Goal: Task Accomplishment & Management: Complete application form

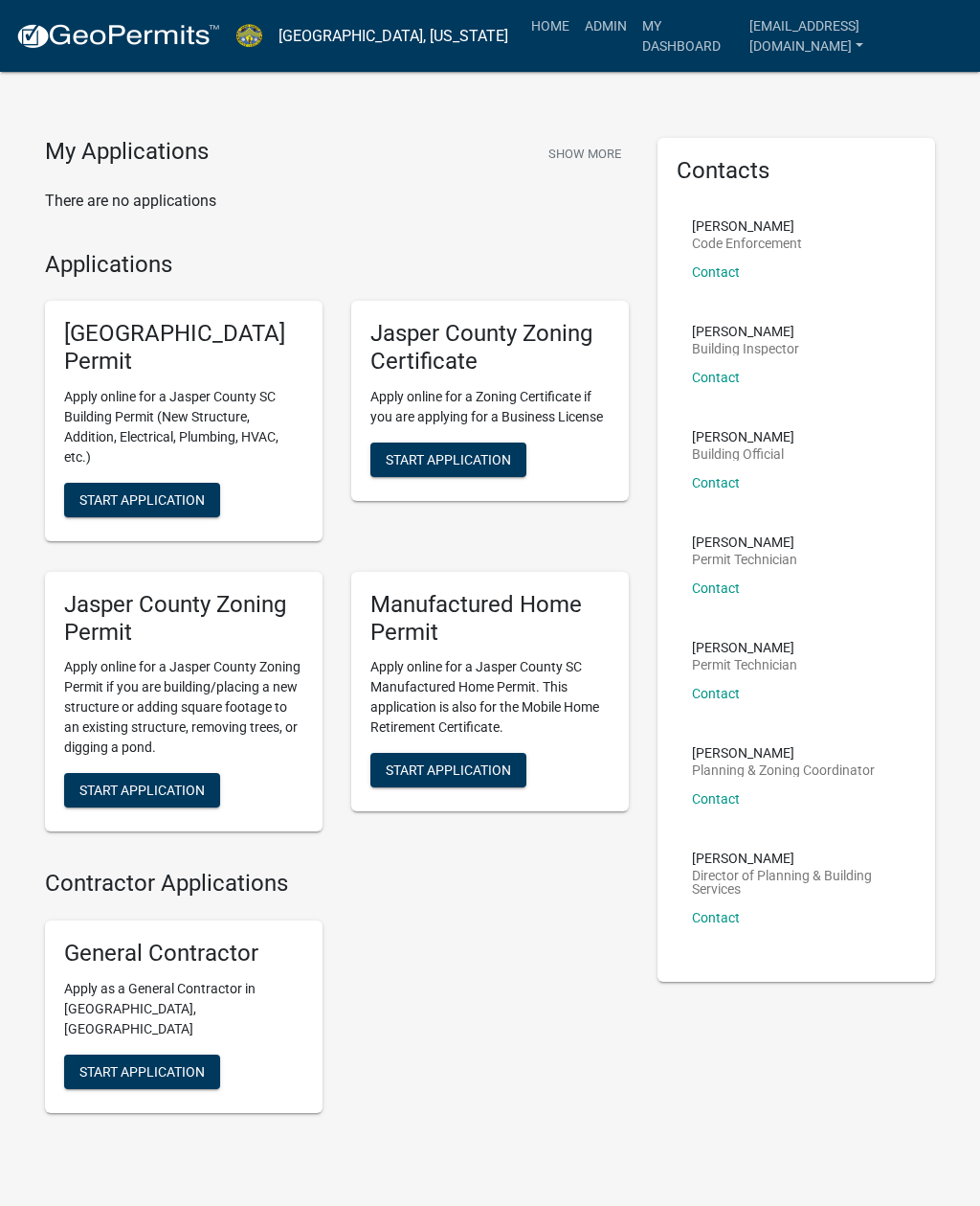
click at [584, 26] on link "Admin" at bounding box center [606, 26] width 58 height 36
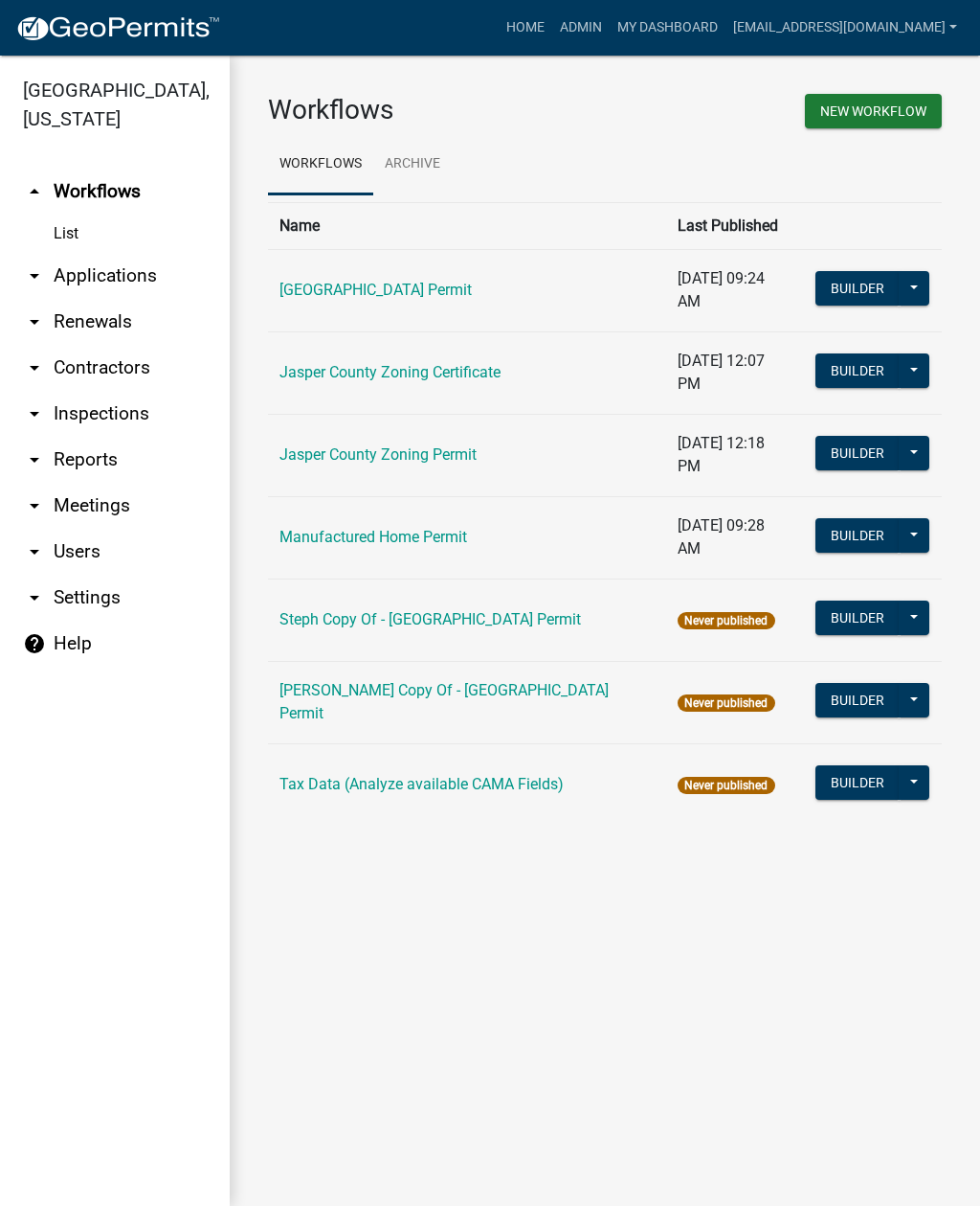
click at [133, 279] on link "arrow_drop_down Applications" at bounding box center [115, 275] width 230 height 46
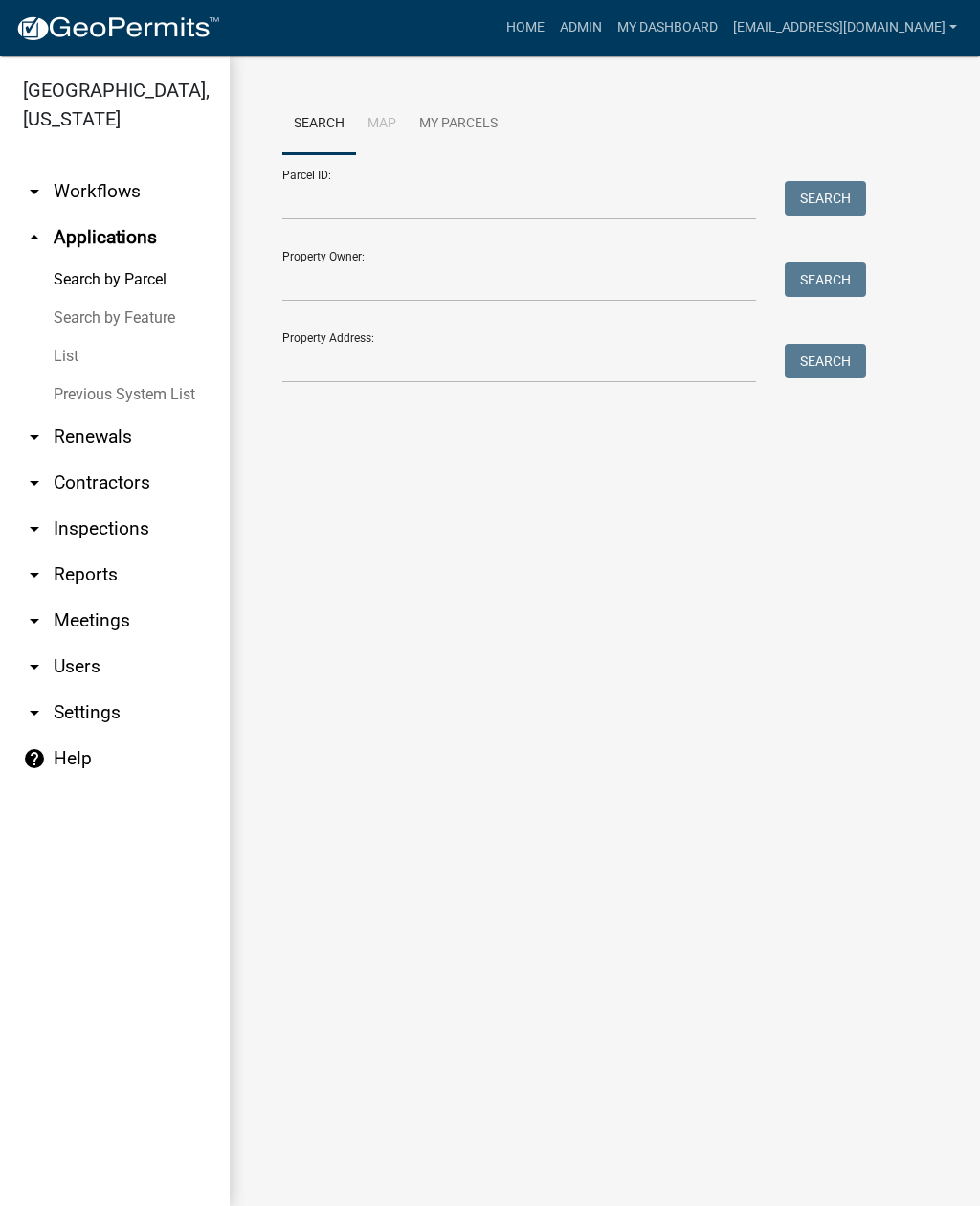
click at [78, 354] on link "List" at bounding box center [115, 356] width 230 height 38
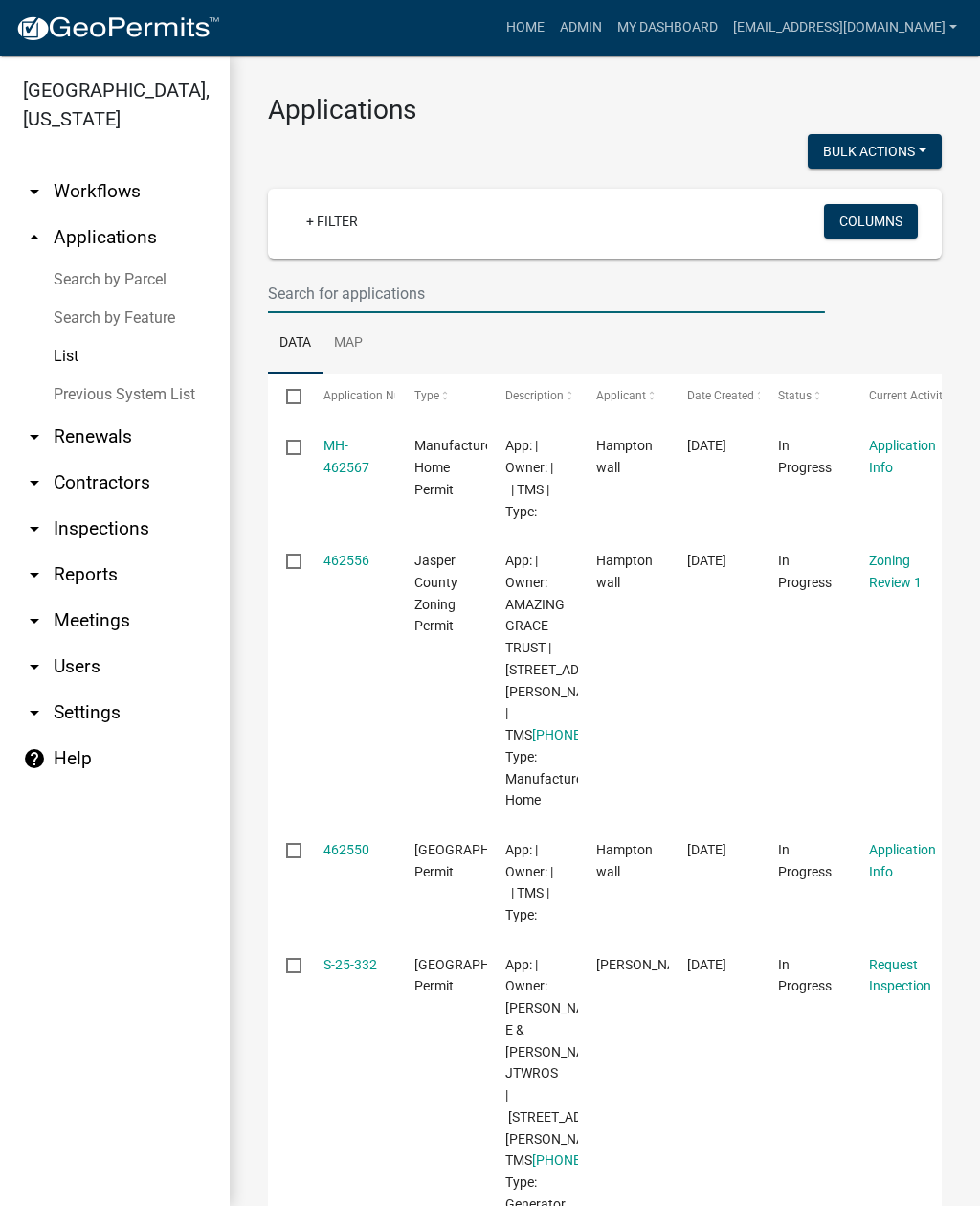
click at [538, 300] on input "text" at bounding box center [546, 294] width 557 height 39
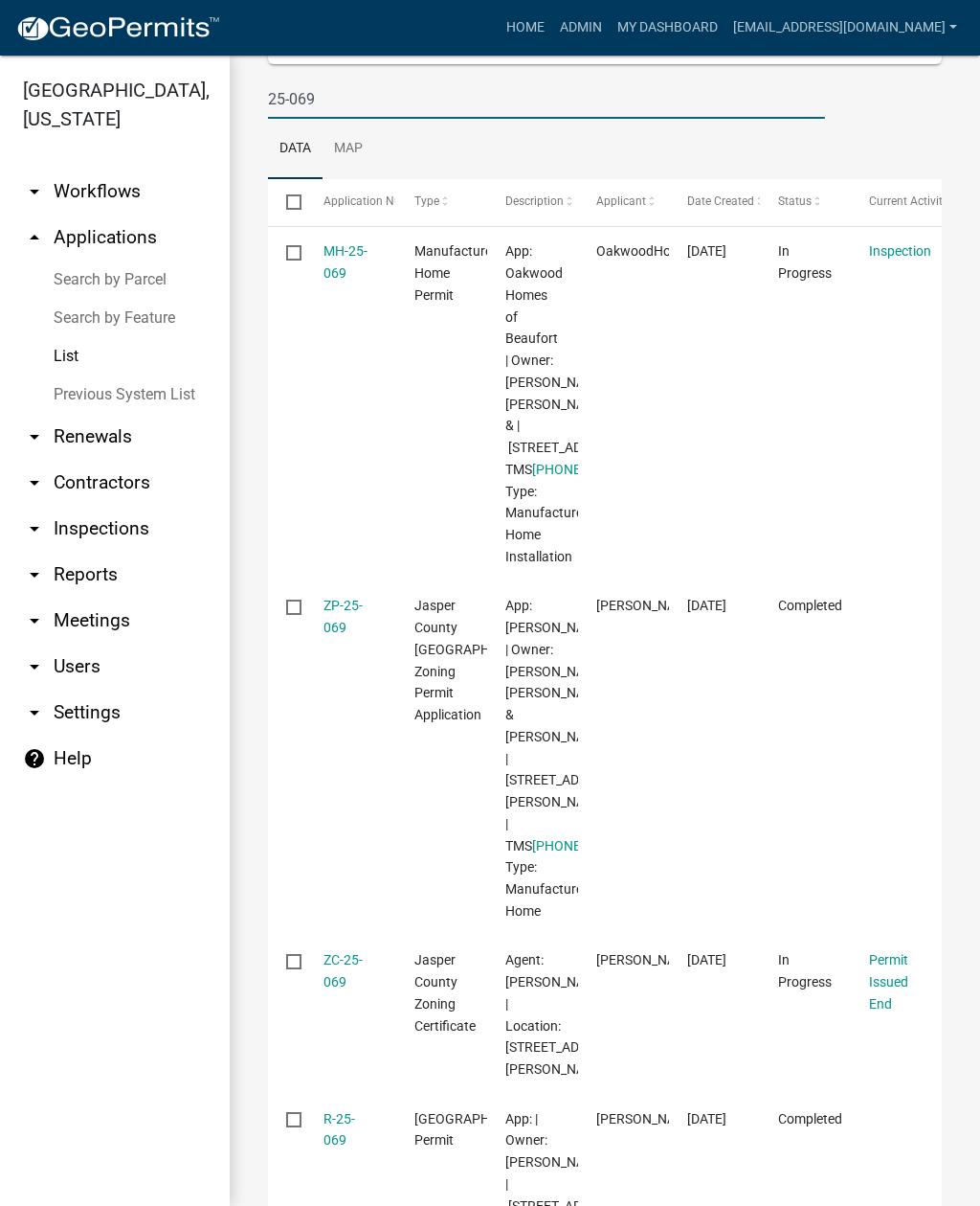
scroll to position [195, 0]
type input "25-069"
click at [346, 249] on link "MH-25-069" at bounding box center [346, 261] width 44 height 37
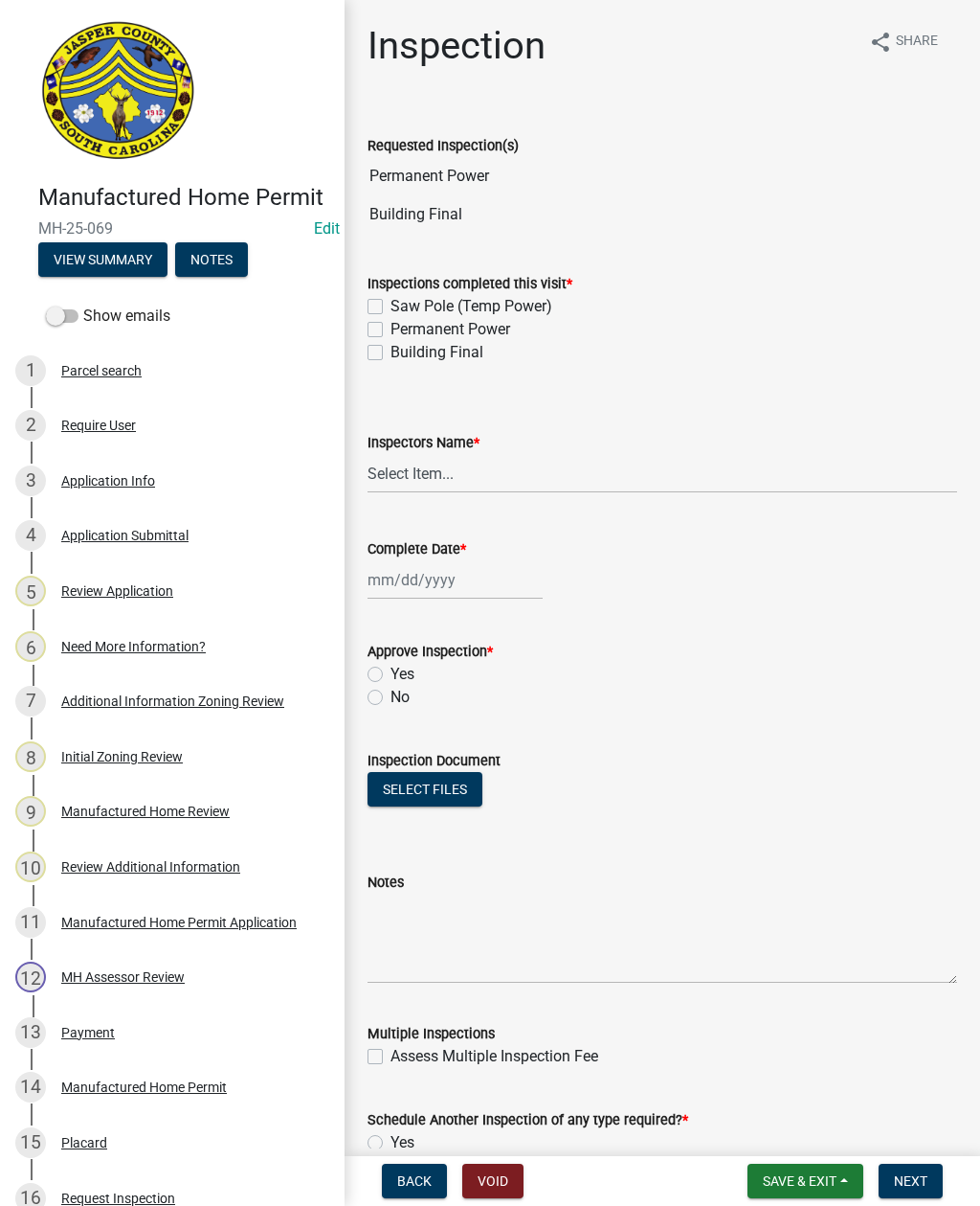
click at [391, 330] on label "Permanent Power" at bounding box center [451, 329] width 120 height 23
click at [391, 330] on input "Permanent Power" at bounding box center [397, 324] width 13 height 13
checkbox input "true"
checkbox input "false"
checkbox input "true"
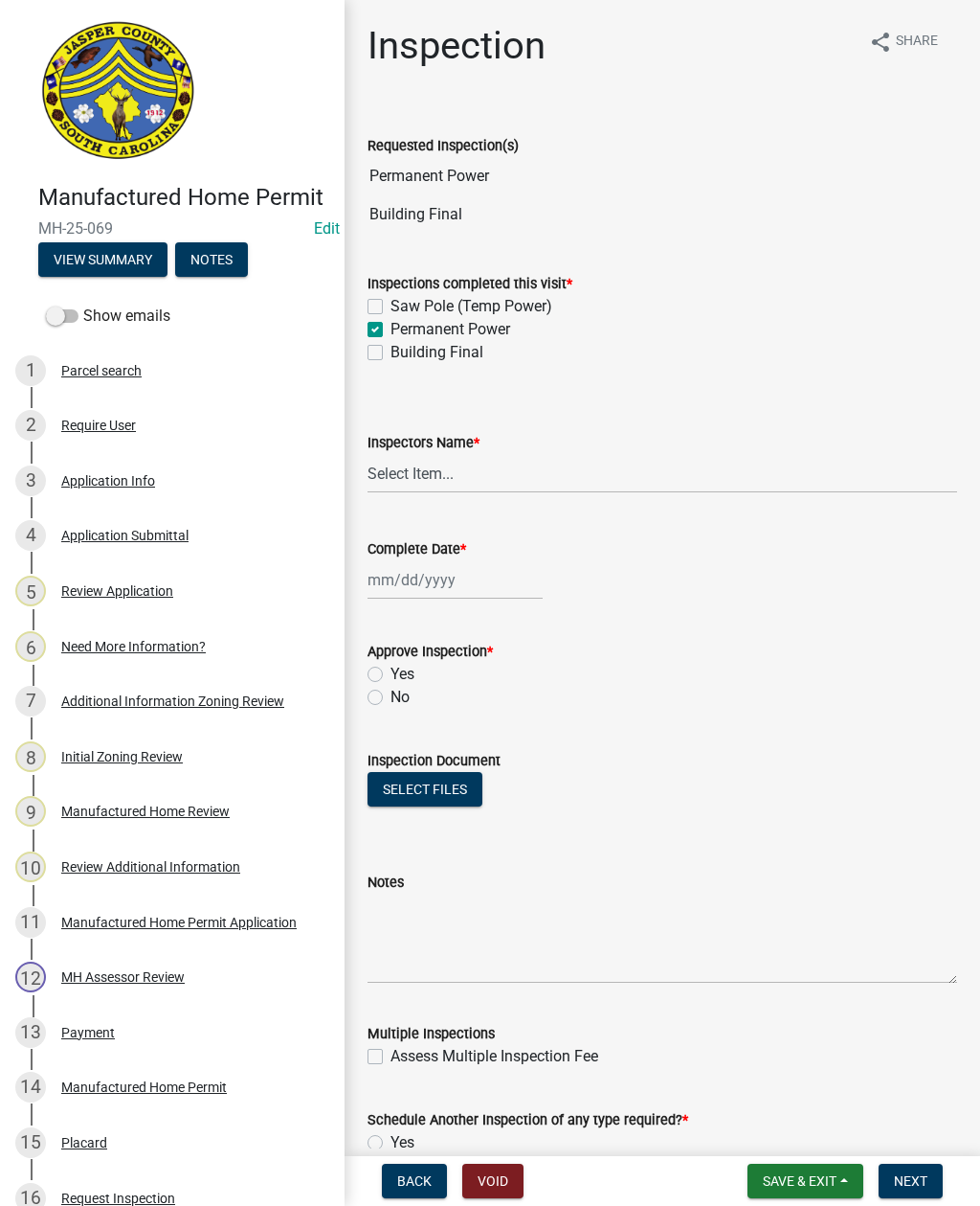
click at [391, 358] on label "Building Final" at bounding box center [437, 352] width 93 height 23
click at [391, 354] on input "Building Final" at bounding box center [397, 347] width 13 height 13
checkbox input "true"
checkbox input "false"
checkbox input "true"
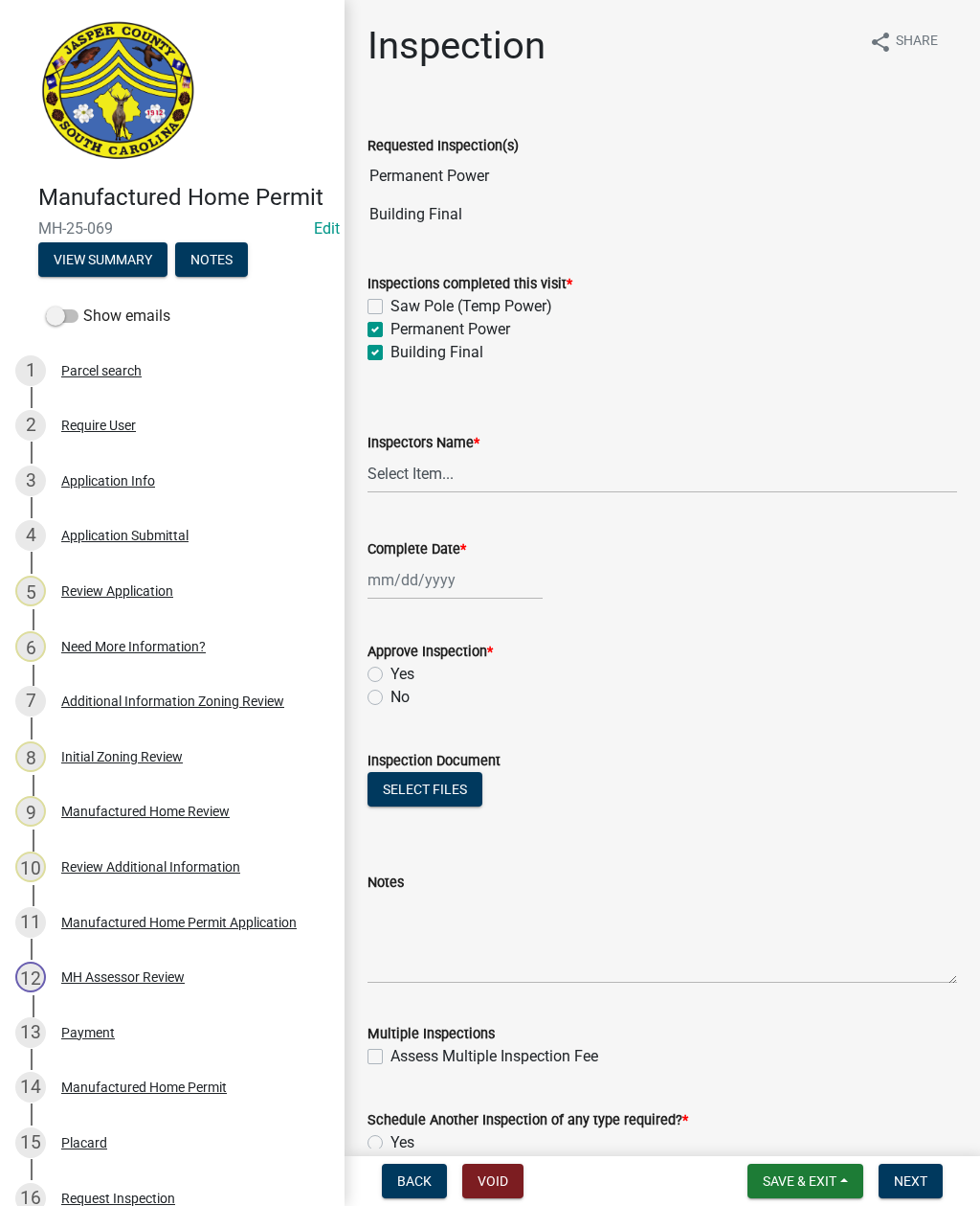
checkbox input "true"
click at [524, 479] on select "Select Item... [EMAIL_ADDRESS][DOMAIN_NAME] ([PERSON_NAME] ) rcampbell ([PERSON…" at bounding box center [662, 473] width 590 height 39
select select "2d9ba1e5-2fdd-4b15-98d0-073dcbeb5880"
click at [456, 576] on div at bounding box center [455, 579] width 175 height 39
select select "8"
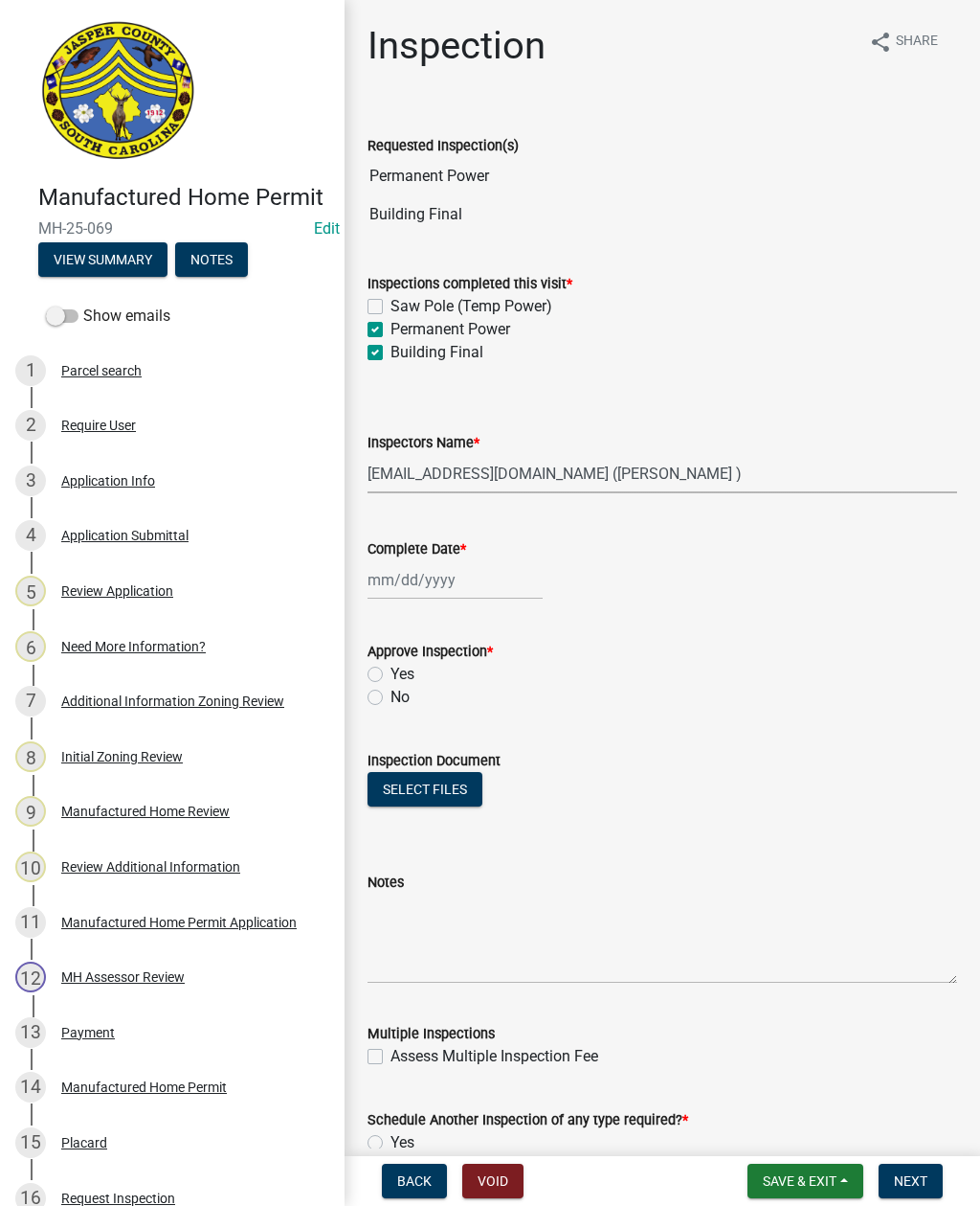
select select "2025"
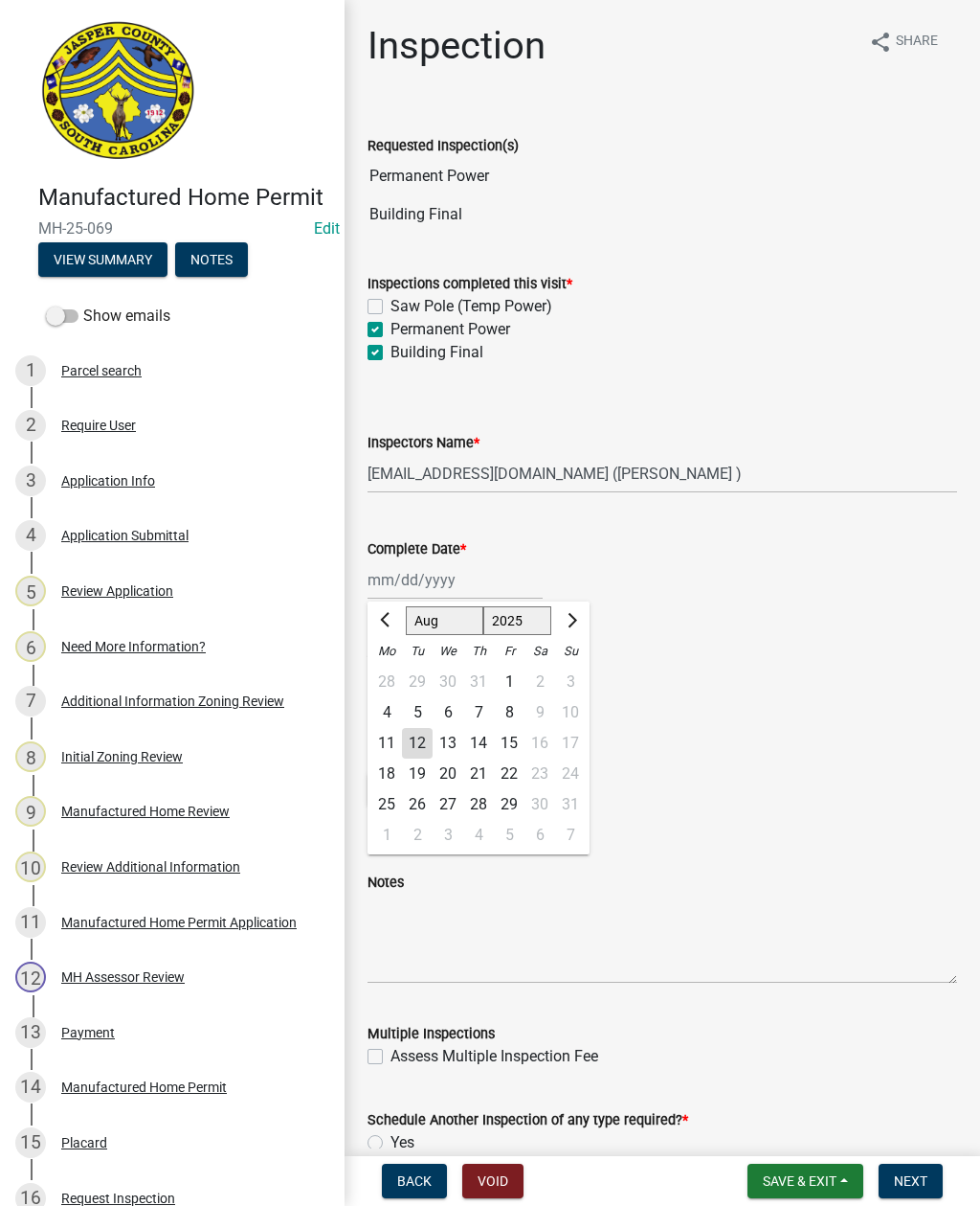
click at [413, 746] on div "12" at bounding box center [417, 742] width 30 height 30
type input "[DATE]"
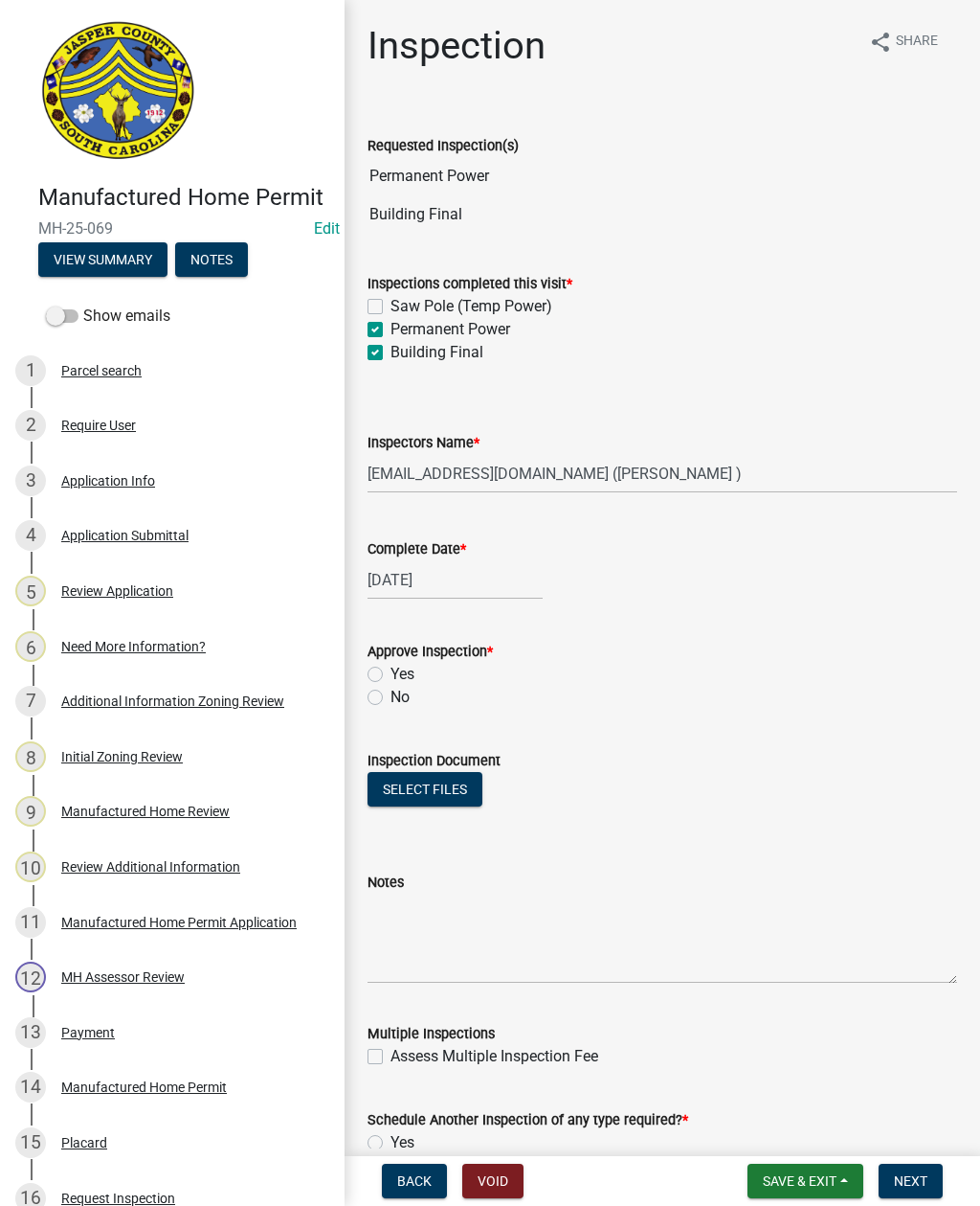
click at [391, 667] on label "Yes" at bounding box center [403, 674] width 24 height 23
click at [391, 667] on input "Yes" at bounding box center [397, 669] width 13 height 13
radio input "true"
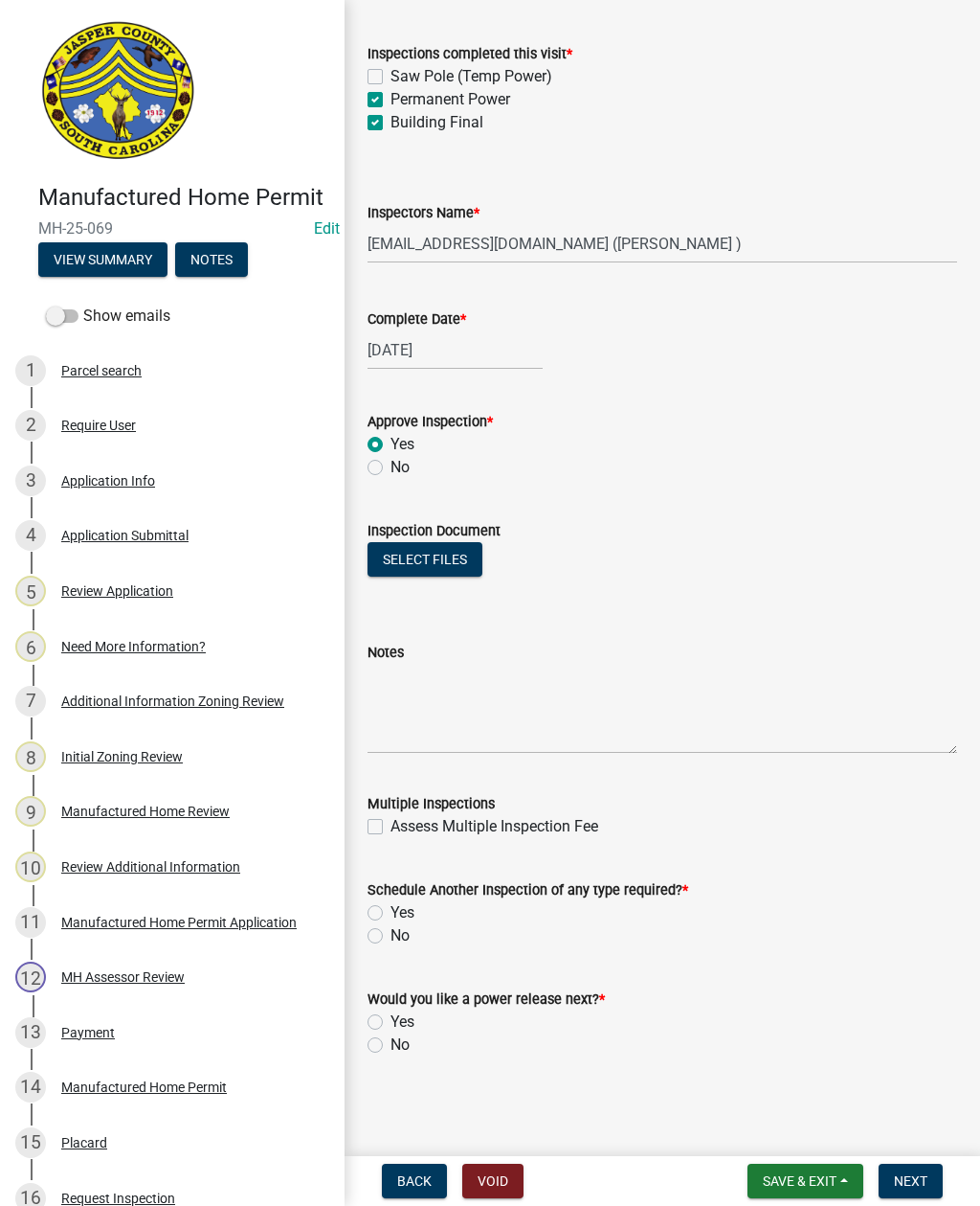
scroll to position [230, 0]
click at [400, 574] on button "Select files" at bounding box center [424, 559] width 115 height 34
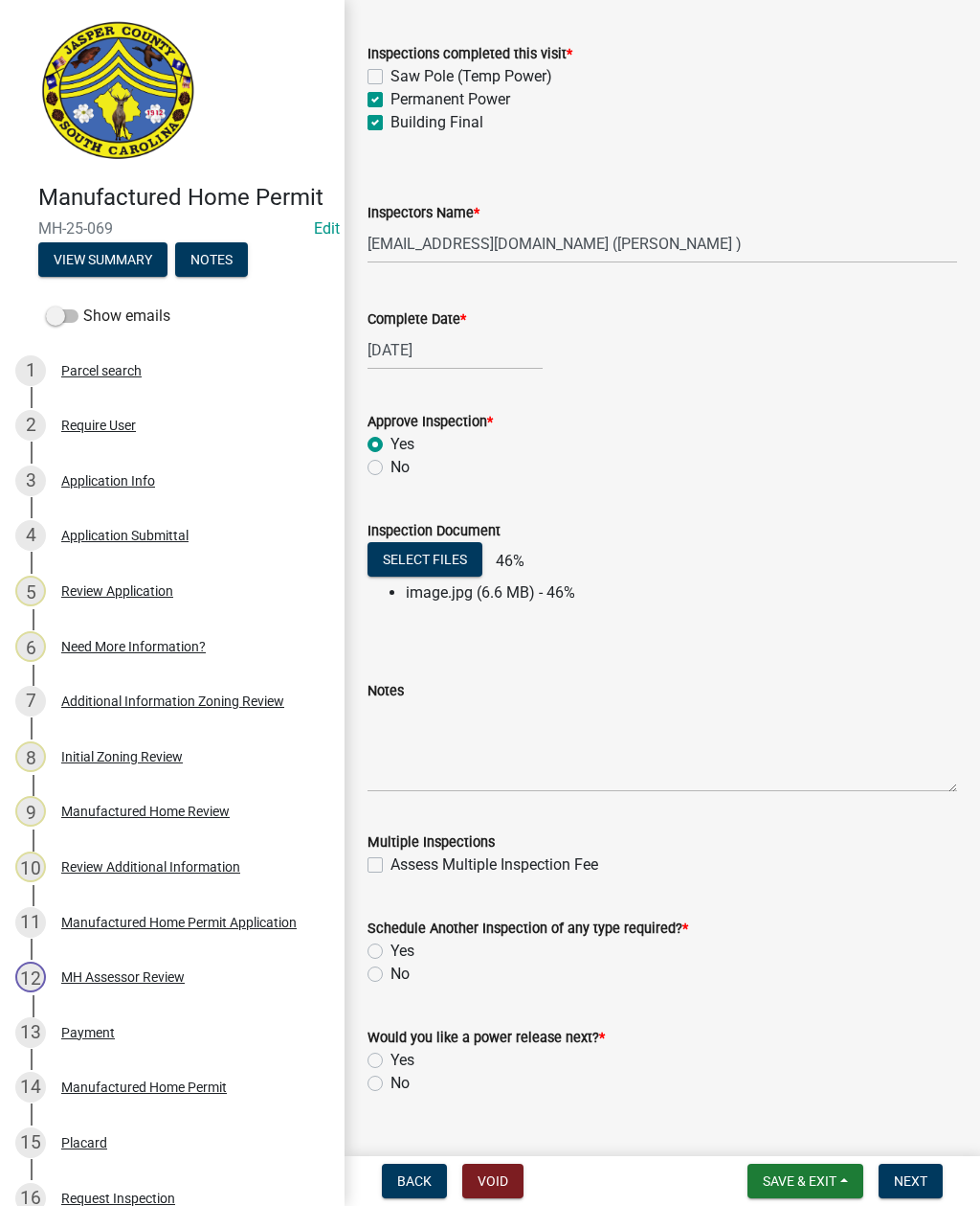
click at [391, 957] on label "Yes" at bounding box center [403, 951] width 24 height 23
click at [391, 952] on input "Yes" at bounding box center [397, 946] width 13 height 13
radio input "true"
click at [391, 972] on label "No" at bounding box center [401, 973] width 20 height 23
click at [391, 972] on input "No" at bounding box center [397, 968] width 13 height 13
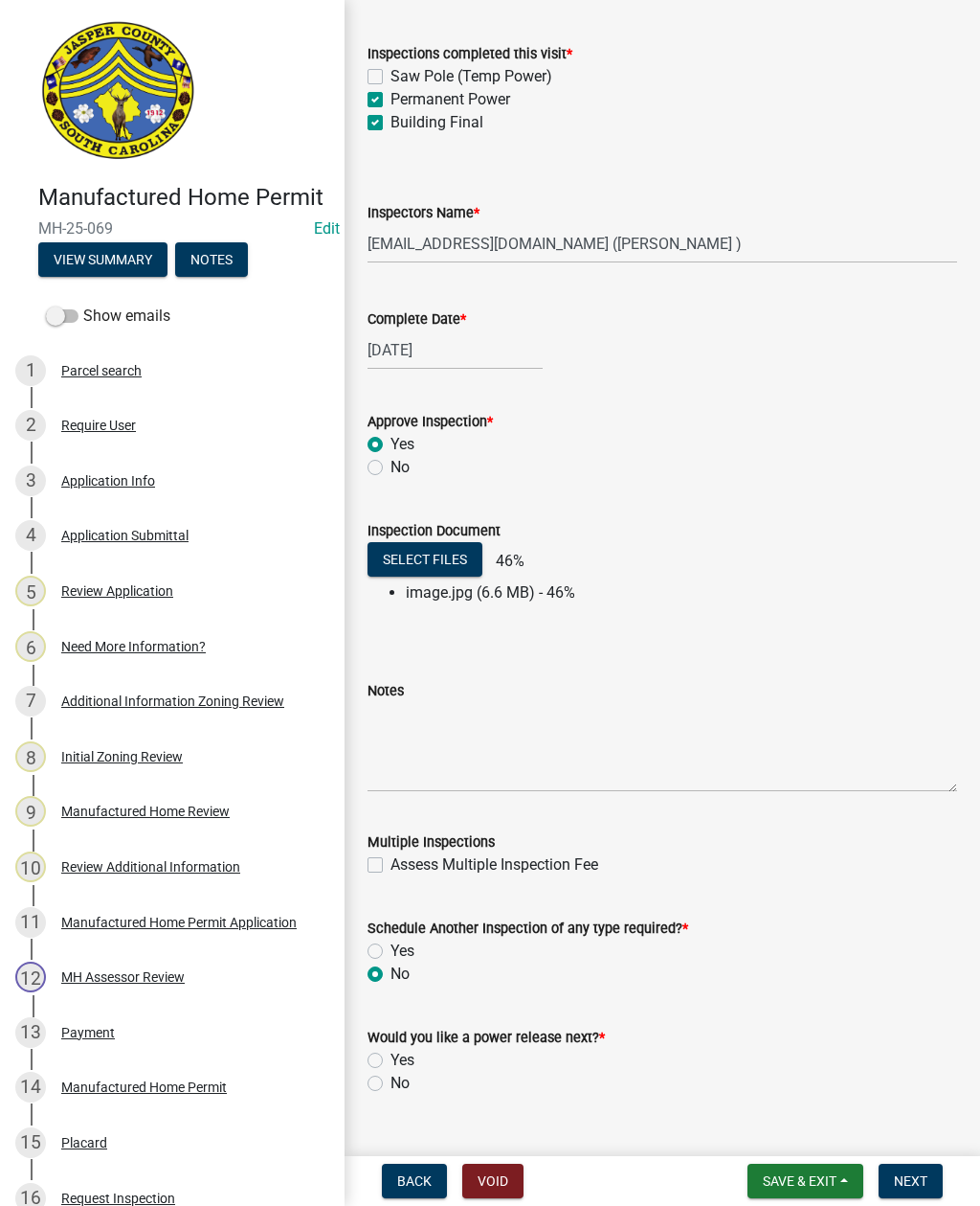
radio input "true"
click at [391, 1056] on label "Yes" at bounding box center [403, 1060] width 24 height 23
click at [391, 1056] on input "Yes" at bounding box center [397, 1055] width 13 height 13
radio input "true"
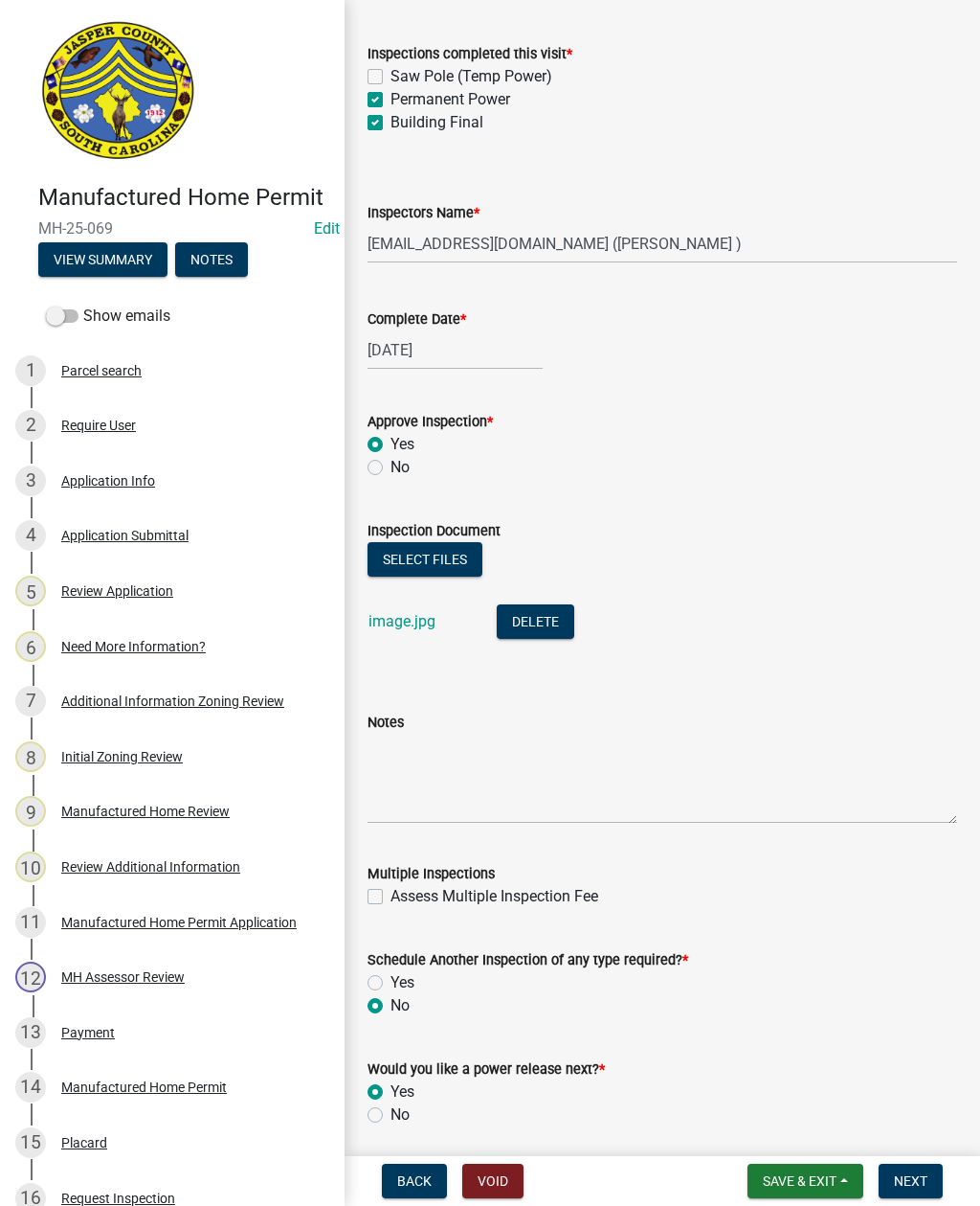
click at [918, 1179] on span "Next" at bounding box center [911, 1180] width 33 height 16
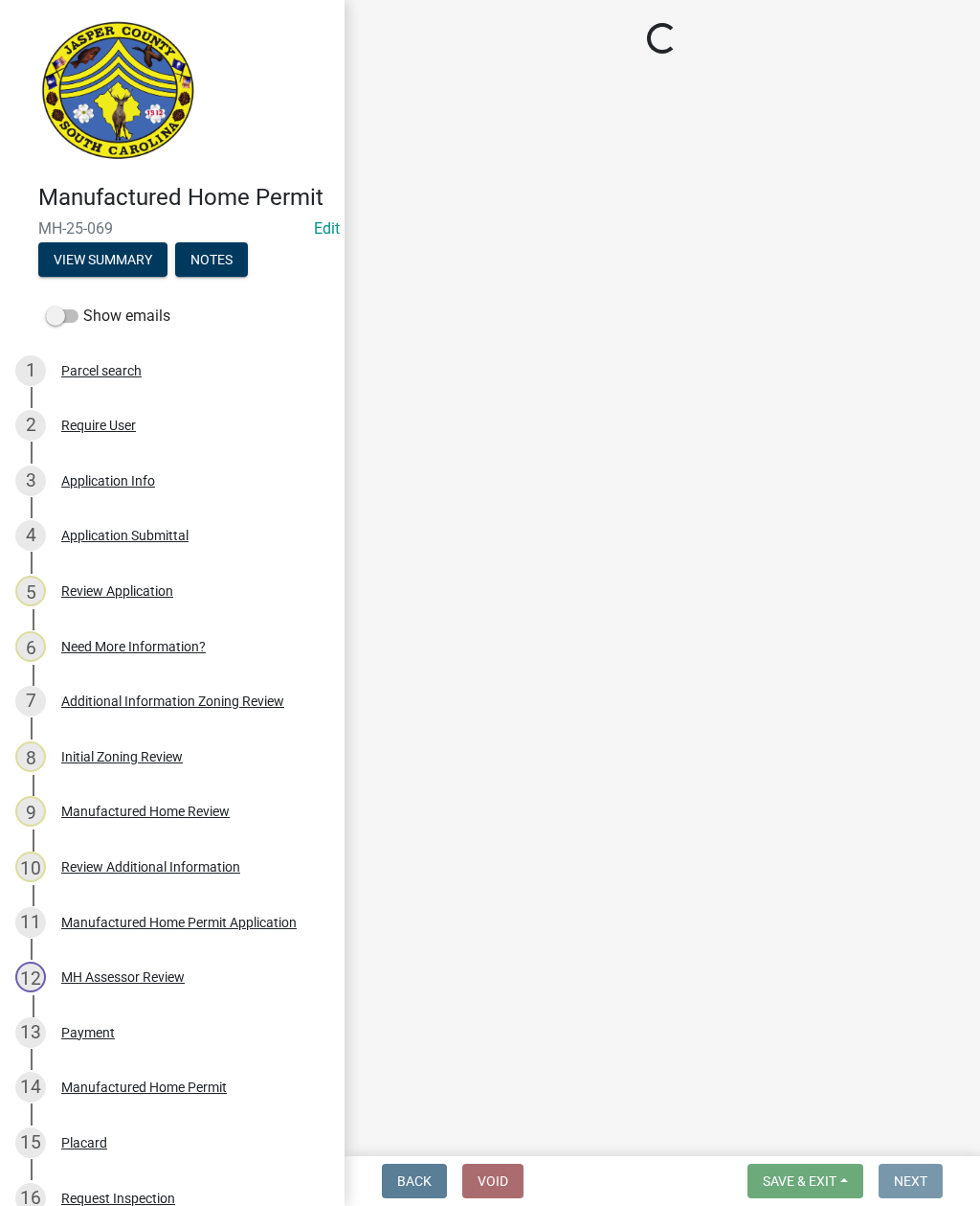
scroll to position [0, 0]
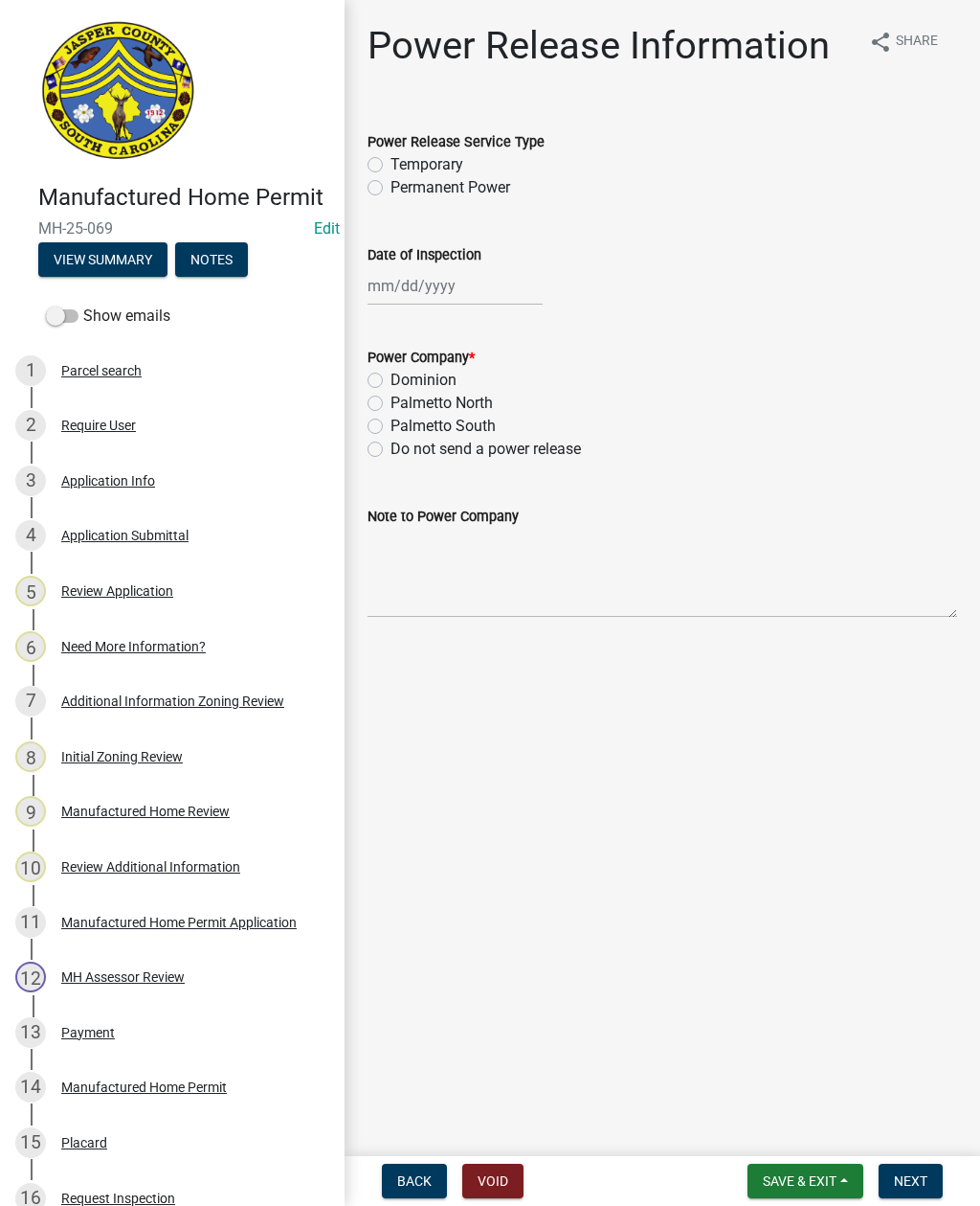
click at [391, 194] on label "Permanent Power" at bounding box center [451, 187] width 120 height 23
click at [391, 189] on input "Permanent Power" at bounding box center [397, 182] width 13 height 13
radio input "true"
click at [442, 292] on div at bounding box center [455, 286] width 175 height 39
select select "8"
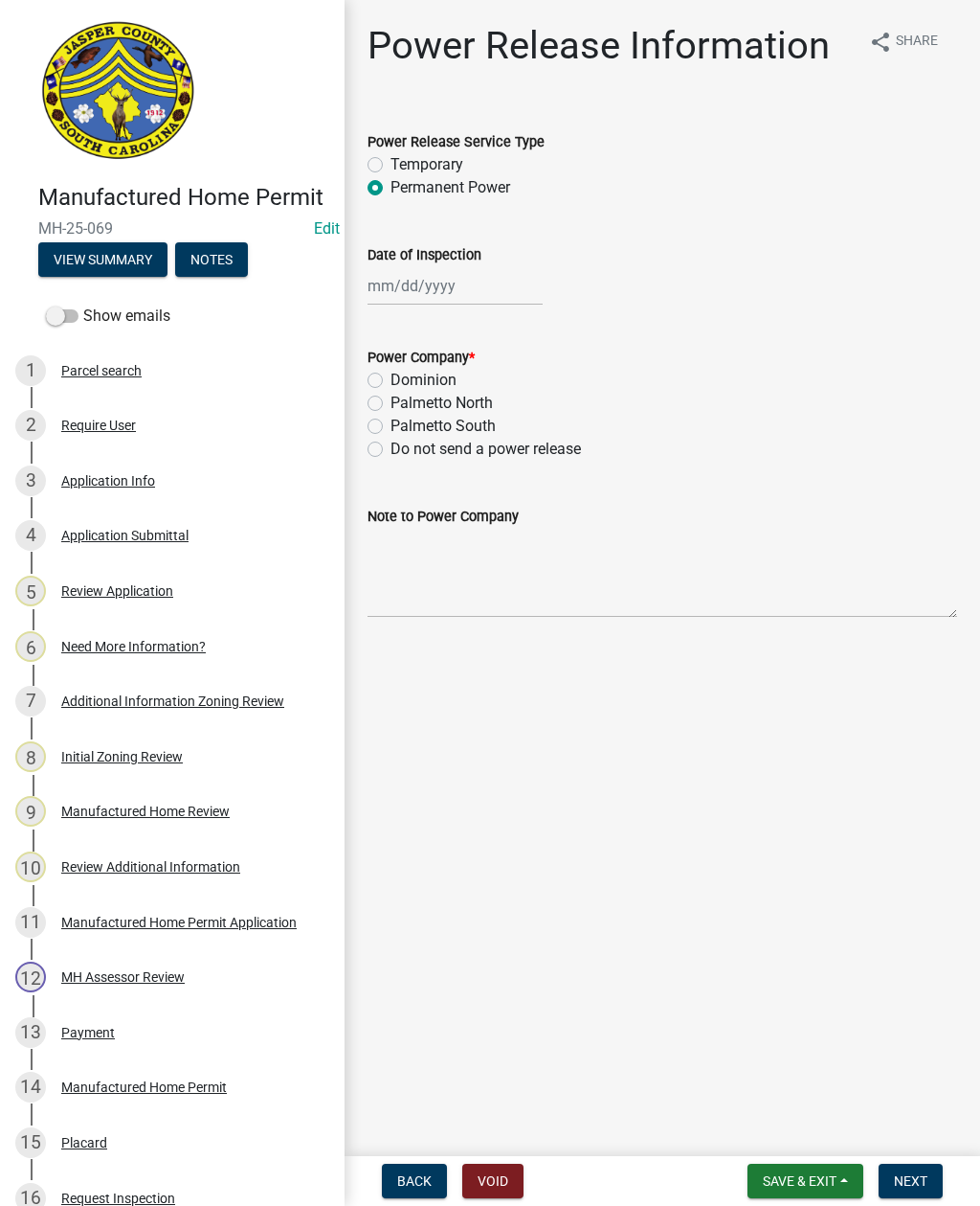
select select "2025"
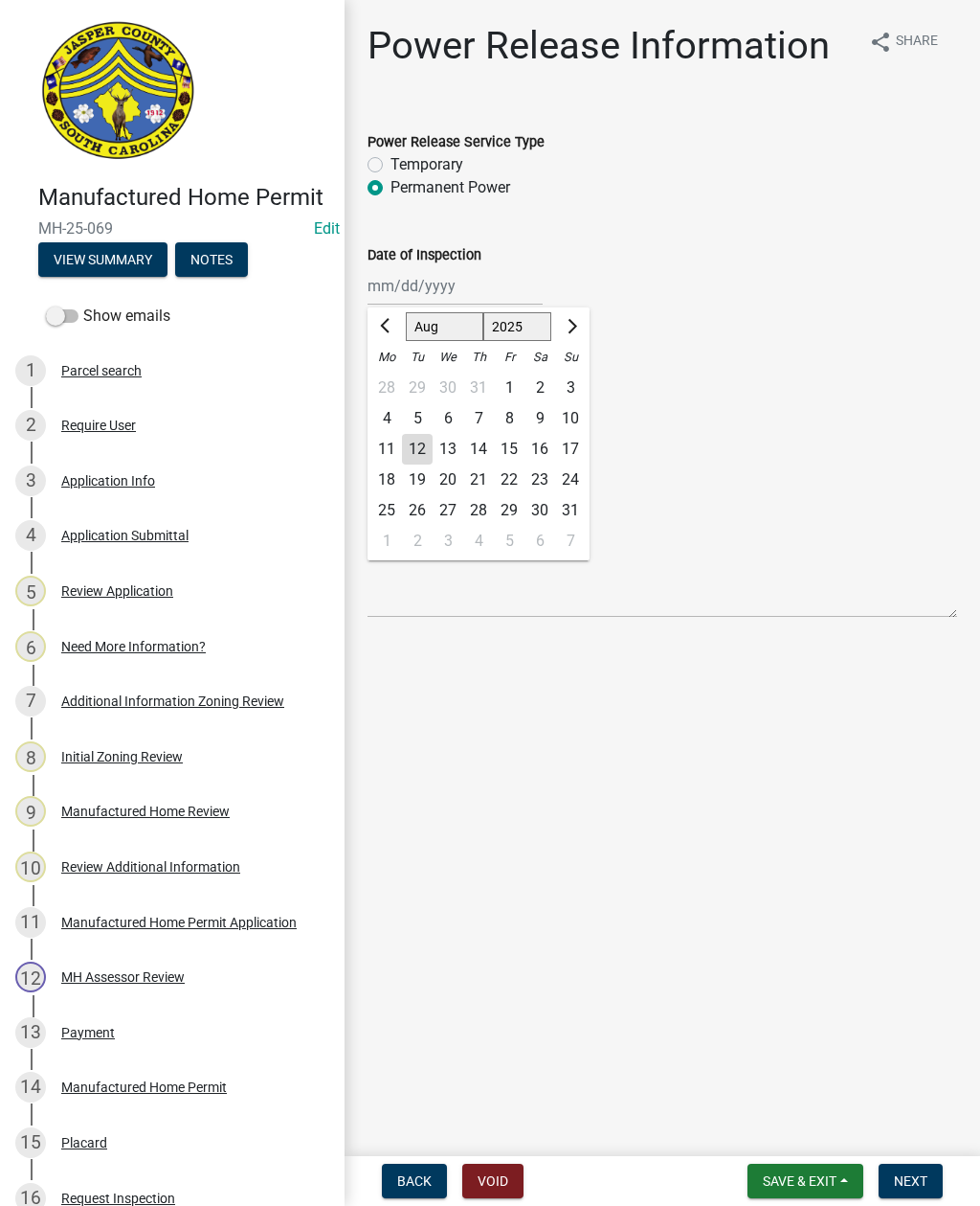
click at [406, 454] on div "12" at bounding box center [417, 449] width 30 height 30
type input "[DATE]"
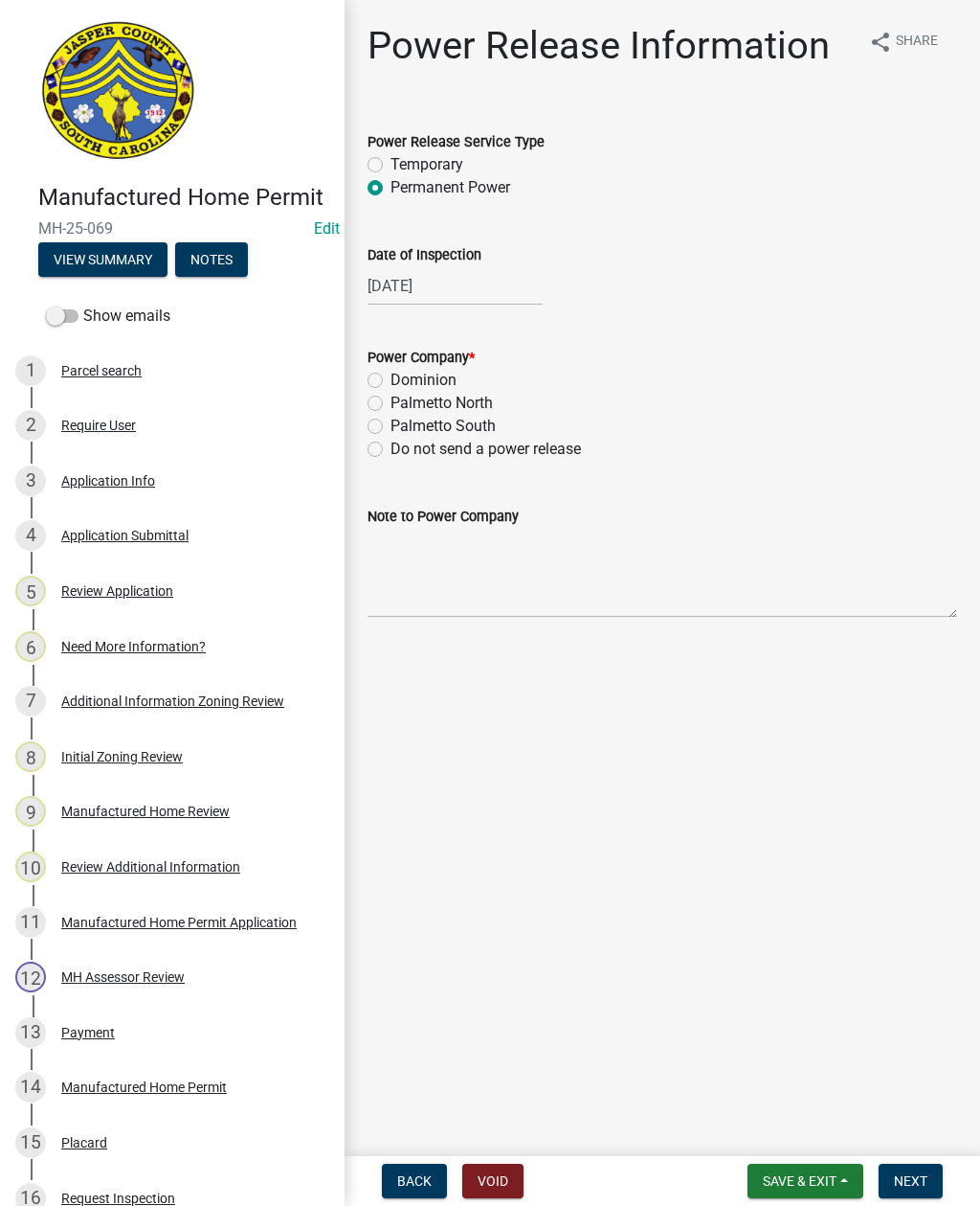
click at [391, 404] on label "Palmetto North" at bounding box center [442, 403] width 102 height 23
click at [391, 404] on input "Palmetto North" at bounding box center [397, 398] width 13 height 13
radio input "true"
click at [500, 586] on textarea "Note to Power Company" at bounding box center [662, 573] width 590 height 90
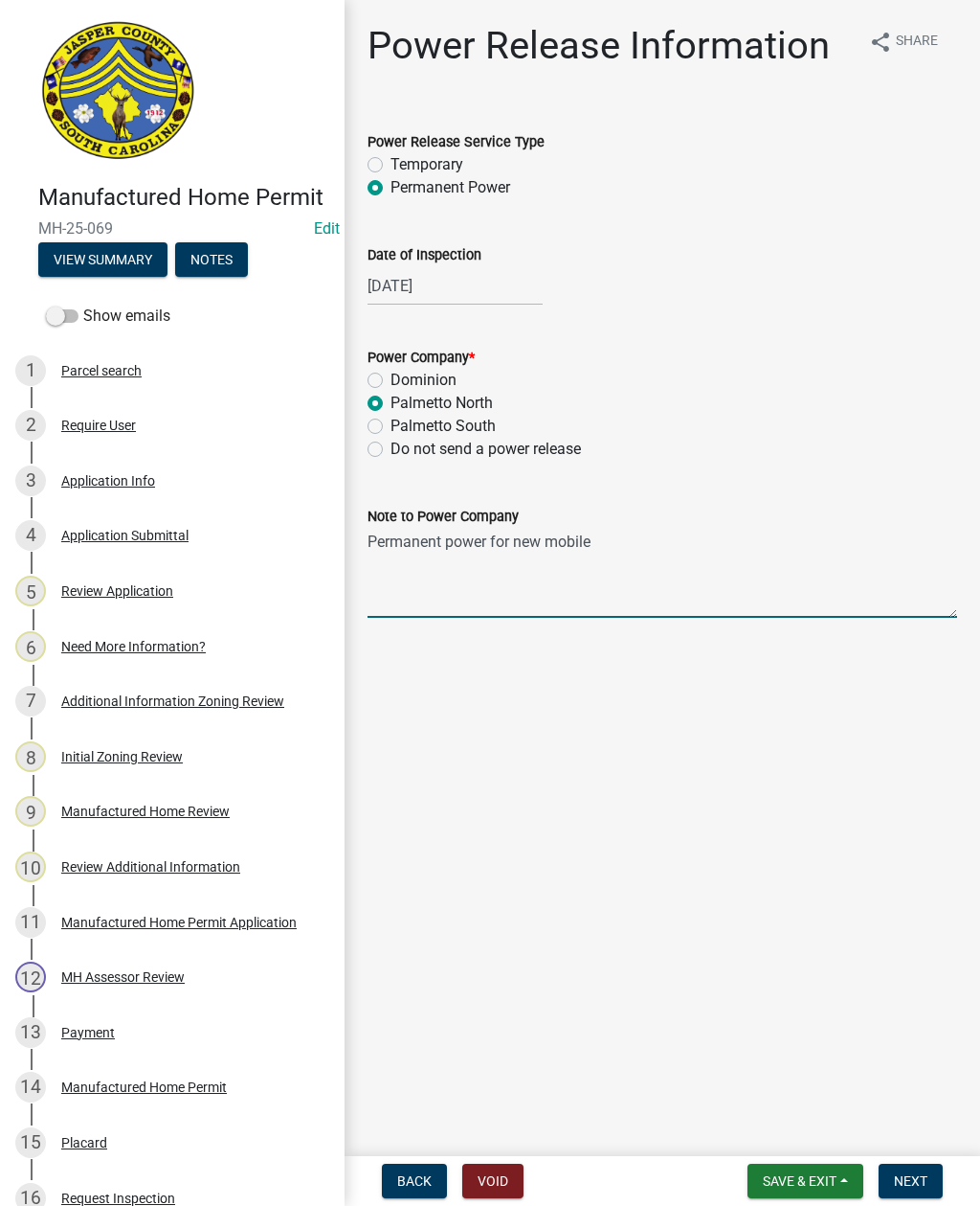
type textarea "Permanent power for new mobile home"
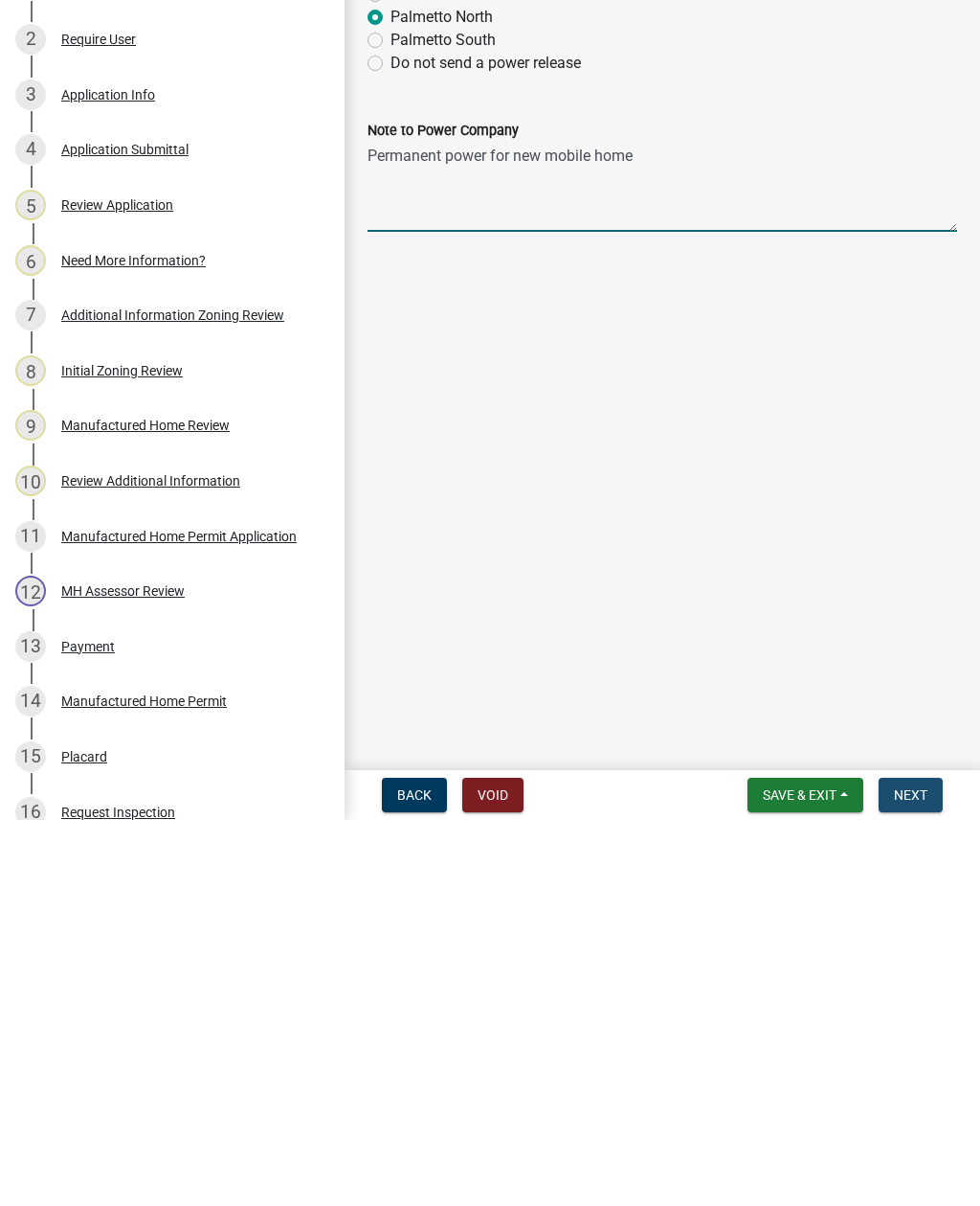
click at [905, 1173] on span "Next" at bounding box center [911, 1180] width 33 height 16
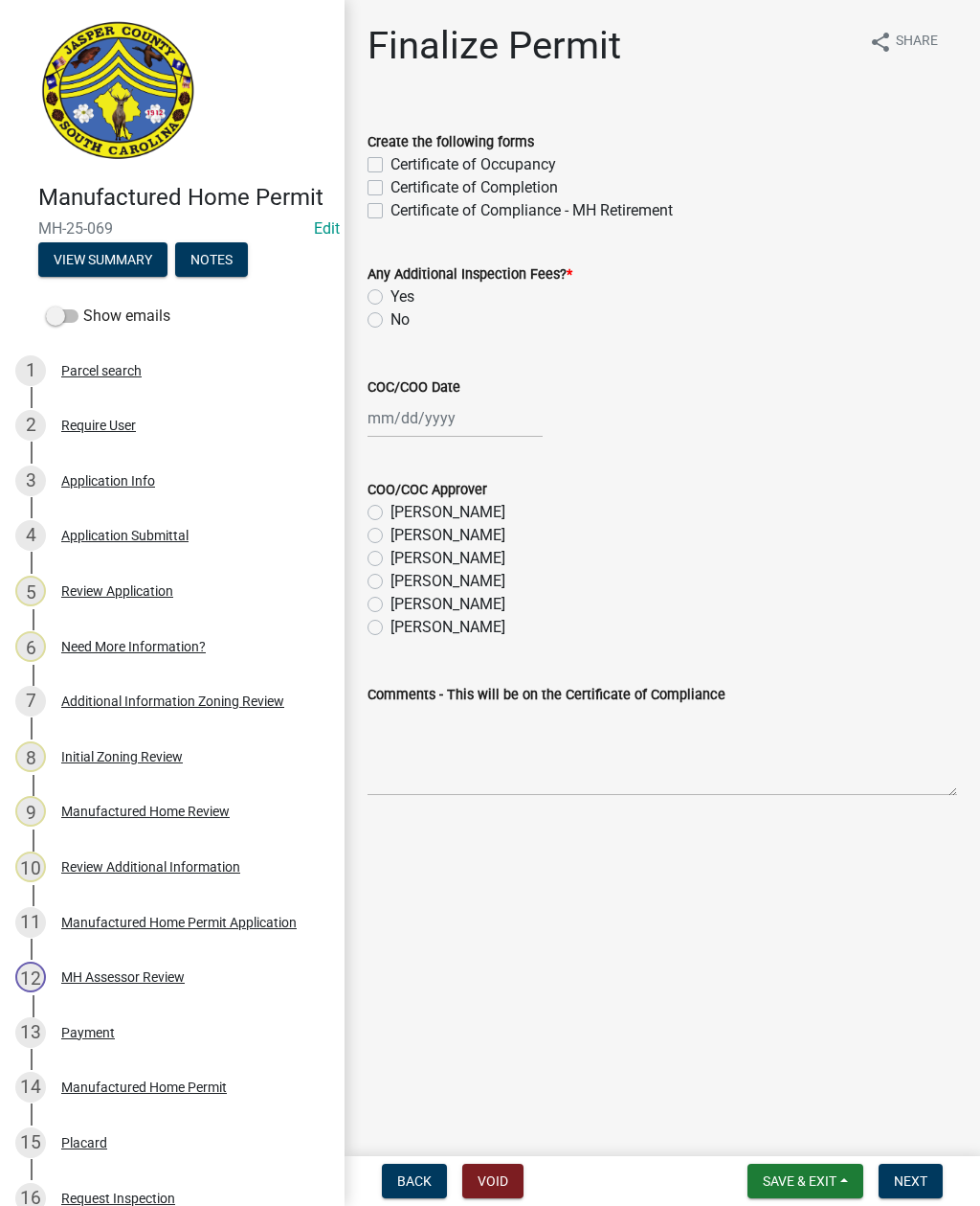
click at [391, 166] on label "Certificate of Occupancy" at bounding box center [473, 164] width 166 height 23
click at [391, 166] on input "Certificate of Occupancy" at bounding box center [397, 159] width 13 height 13
checkbox input "true"
checkbox input "false"
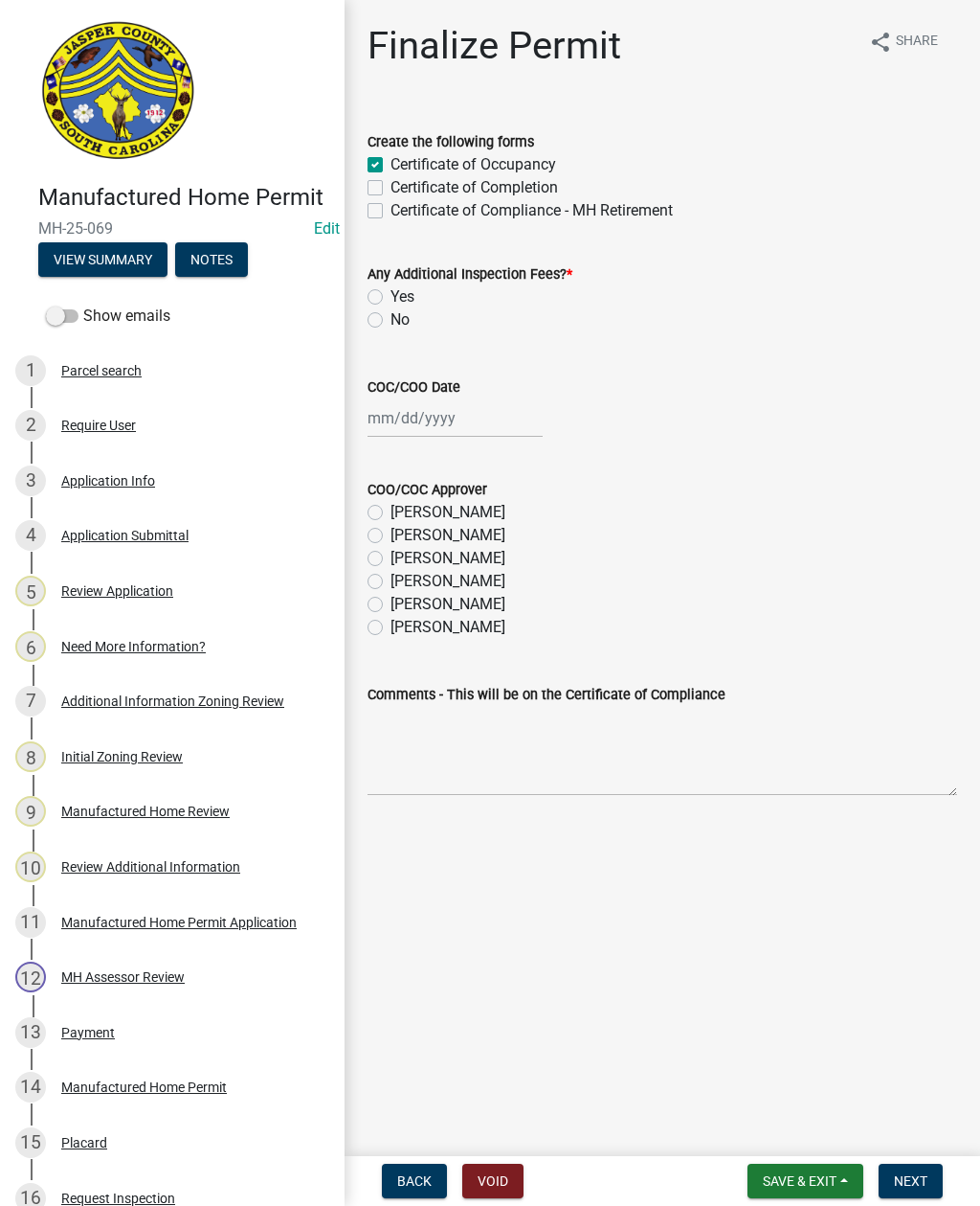
click at [391, 325] on label "No" at bounding box center [401, 319] width 20 height 23
click at [391, 321] on input "No" at bounding box center [397, 314] width 13 height 13
radio input "true"
click at [443, 430] on div at bounding box center [455, 418] width 175 height 39
select select "8"
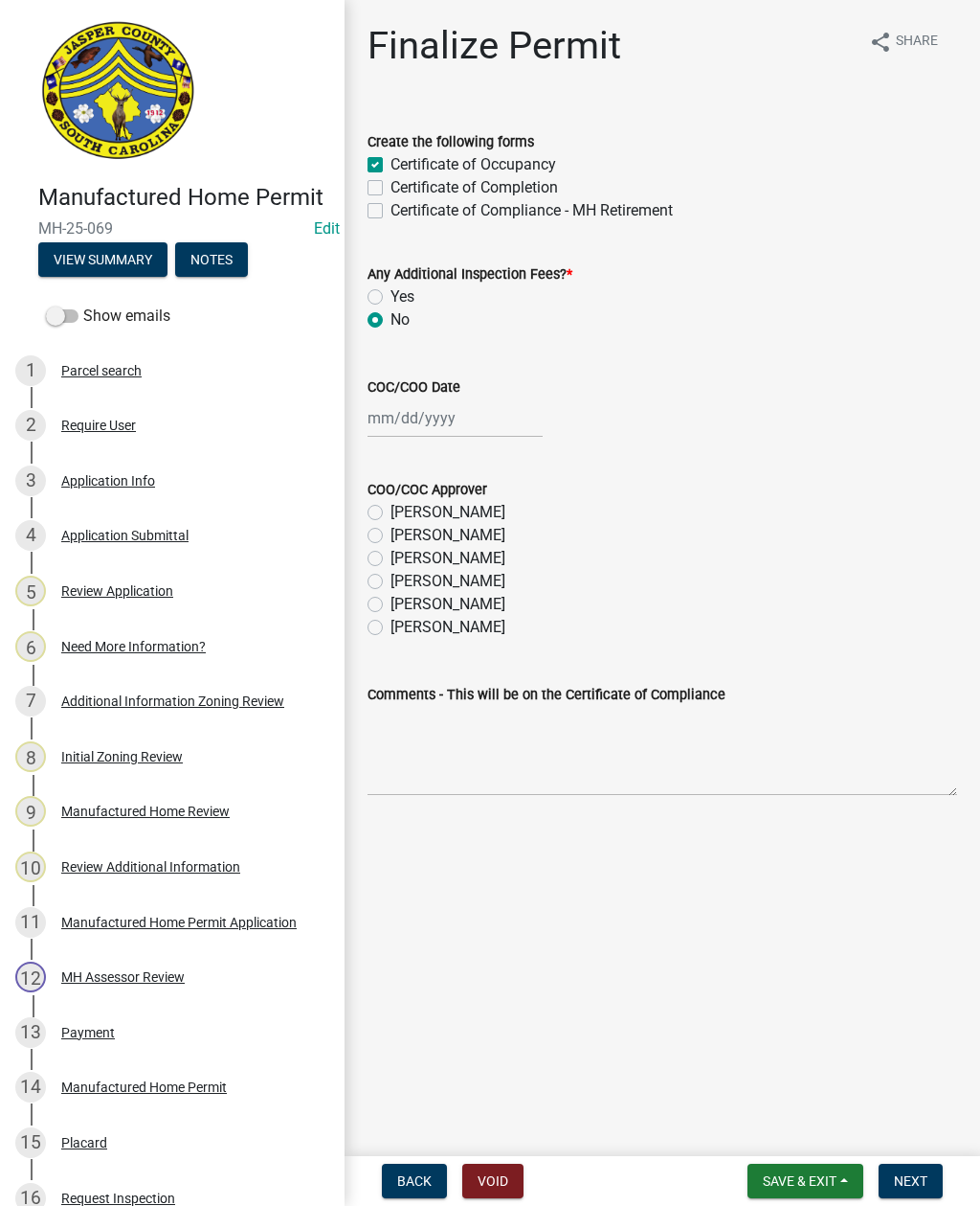
select select "2025"
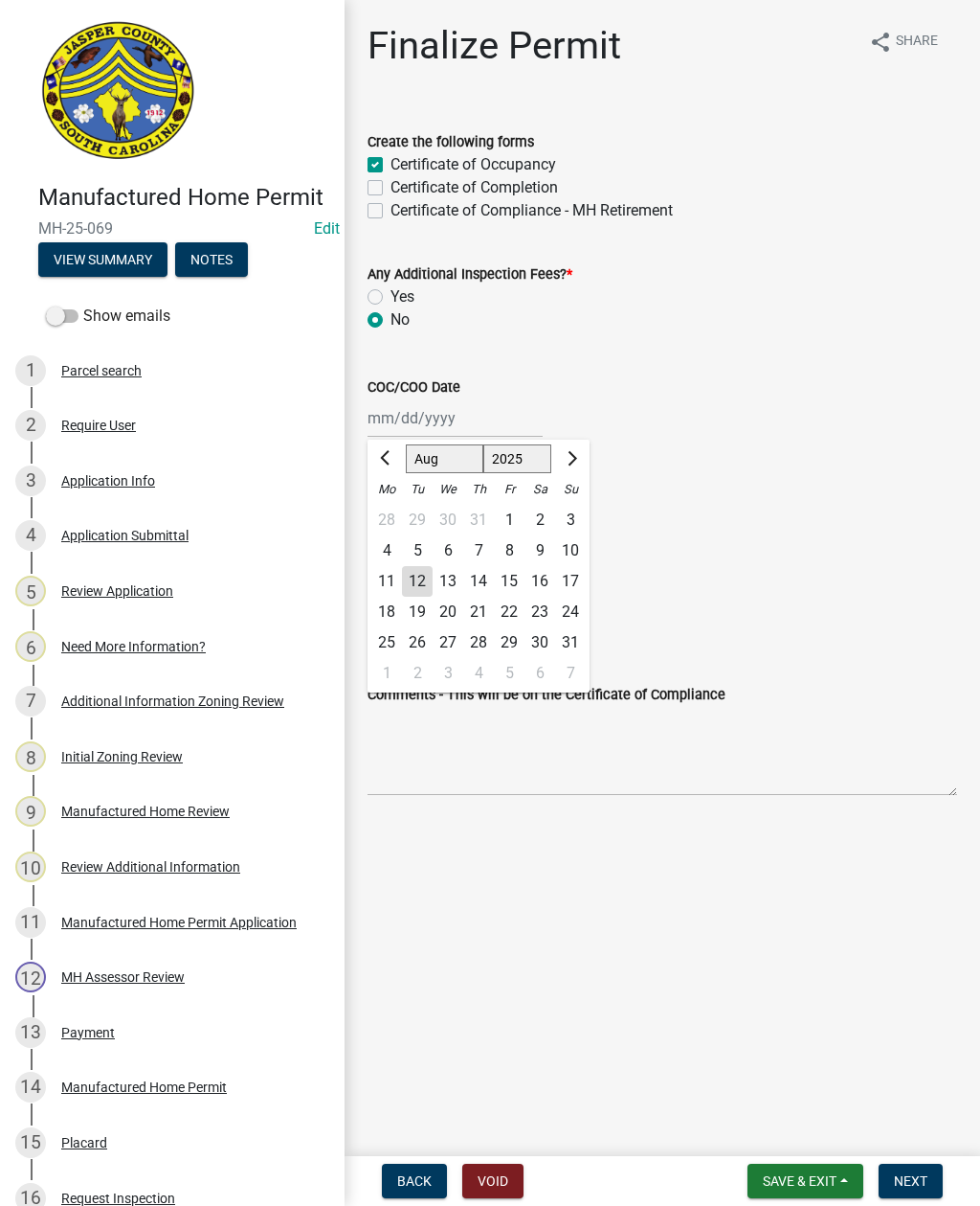
click at [416, 586] on div "12" at bounding box center [417, 580] width 30 height 30
type input "[DATE]"
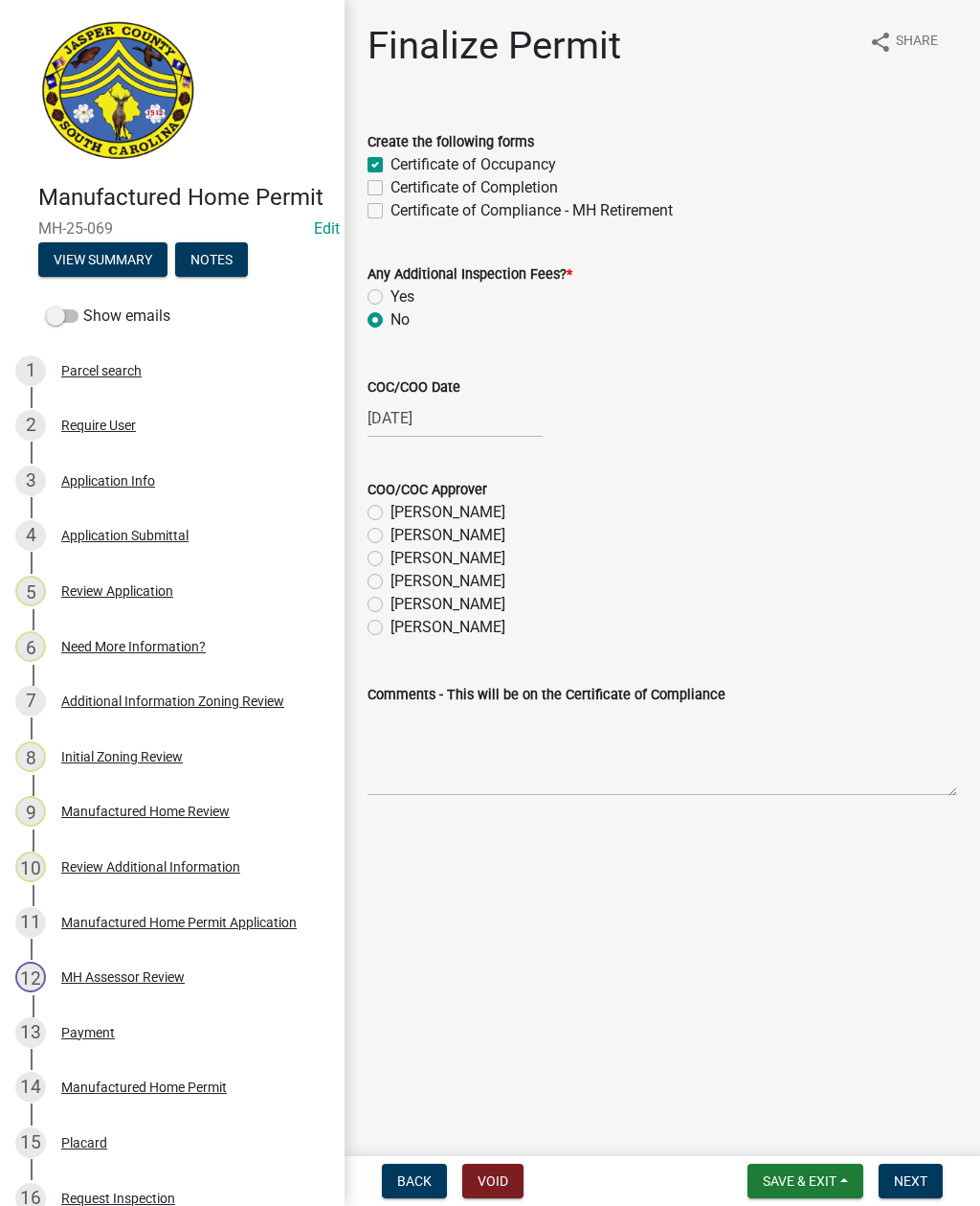
click at [391, 611] on label "[PERSON_NAME]" at bounding box center [448, 604] width 115 height 23
click at [391, 605] on input "[PERSON_NAME]" at bounding box center [397, 599] width 13 height 13
radio input "true"
click at [914, 1179] on span "Next" at bounding box center [911, 1180] width 33 height 16
